Goal: Information Seeking & Learning: Learn about a topic

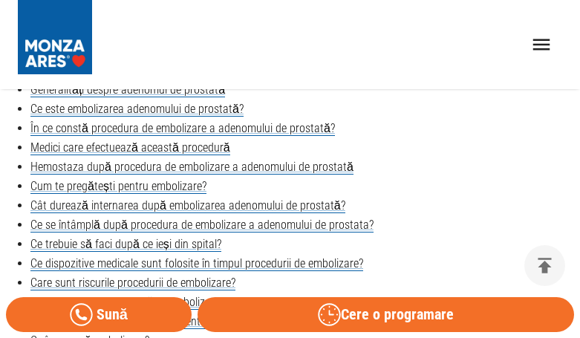
scroll to position [520, 0]
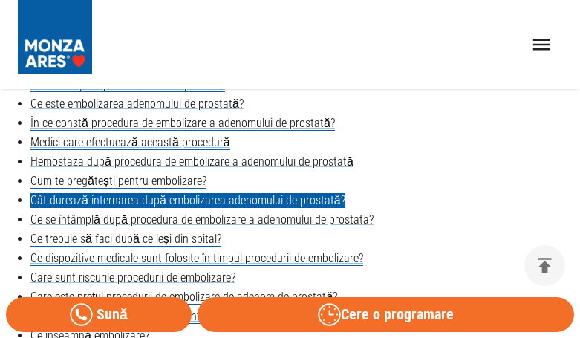
click at [160, 204] on link "Cât durează internarea după embolizarea adenomului de prostată?" at bounding box center [187, 200] width 315 height 15
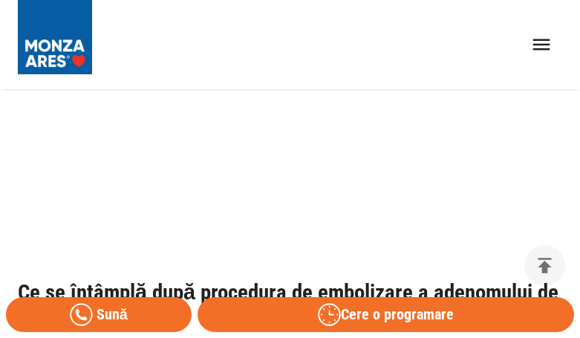
scroll to position [3746, 0]
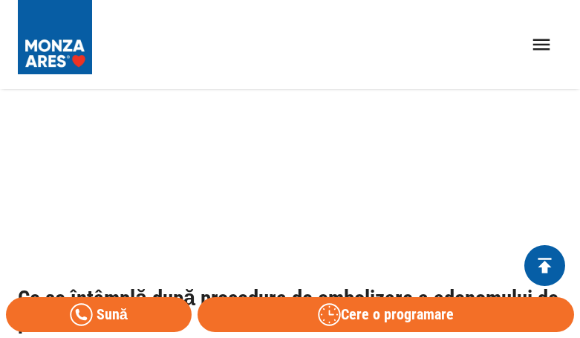
click at [539, 261] on icon "delete" at bounding box center [544, 265] width 23 height 23
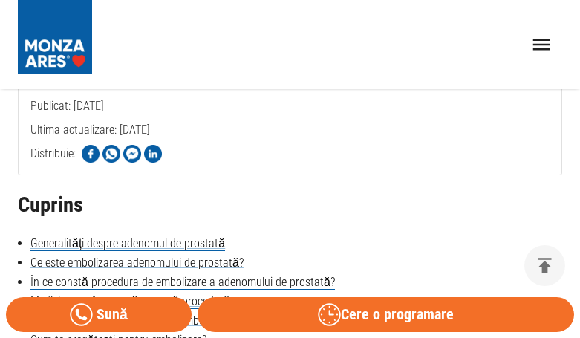
scroll to position [445, 1]
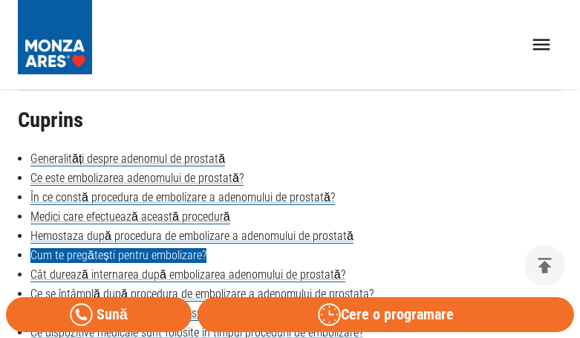
click at [151, 256] on link "Cum te pregătești pentru embolizare?" at bounding box center [118, 255] width 176 height 15
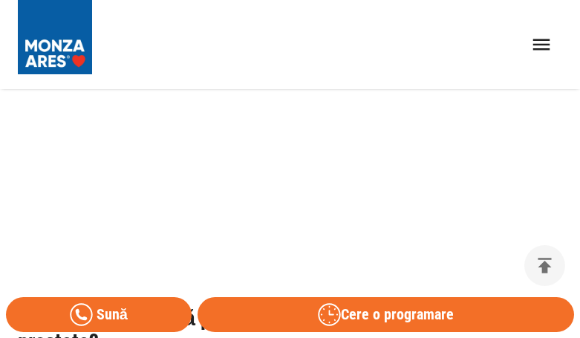
scroll to position [3772, 1]
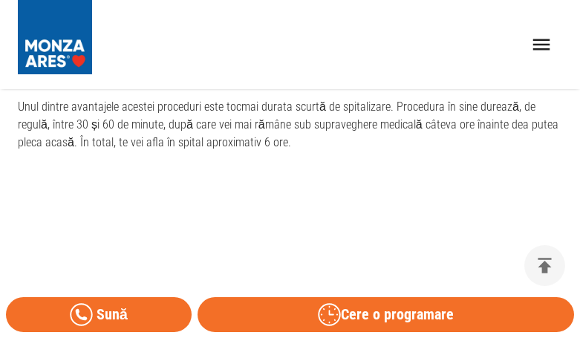
scroll to position [3524, 1]
